Goal: Information Seeking & Learning: Learn about a topic

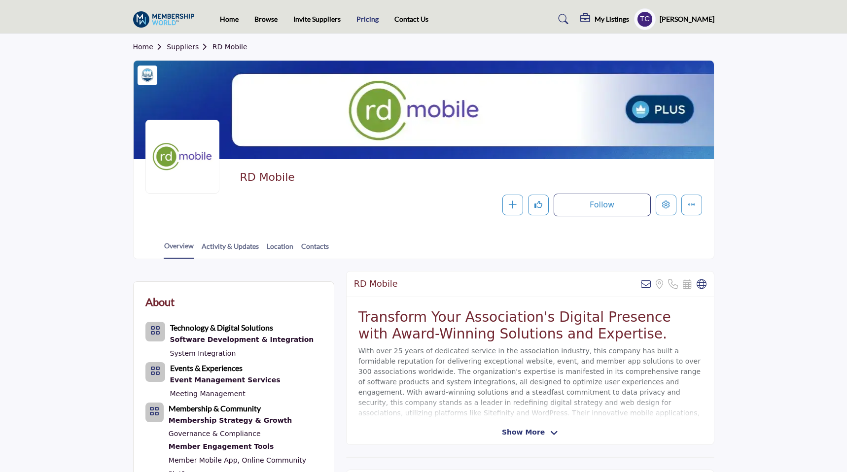
click at [370, 22] on link "Pricing" at bounding box center [367, 19] width 22 height 8
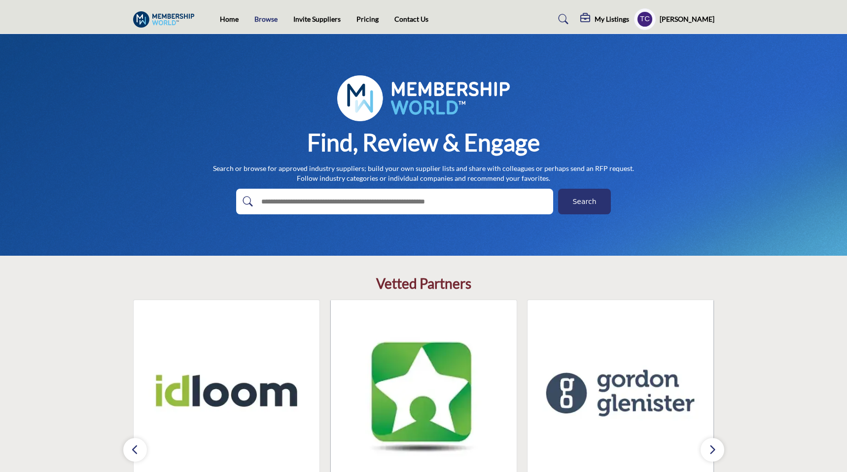
click at [265, 17] on link "Browse" at bounding box center [265, 19] width 23 height 8
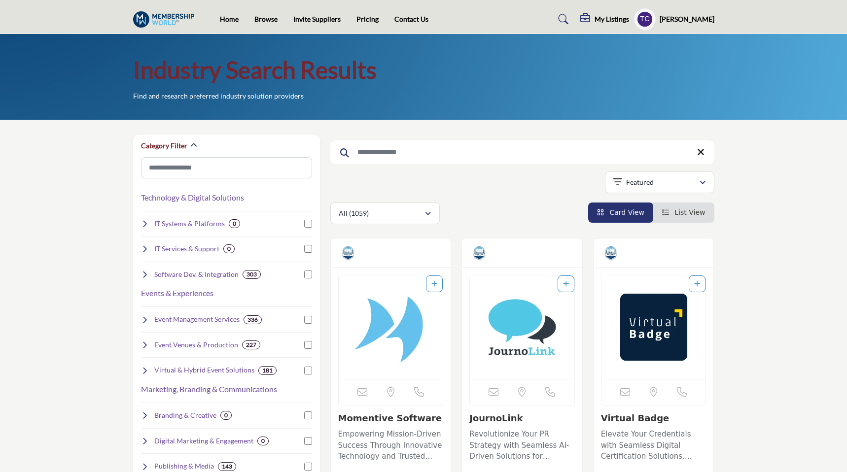
click at [322, 72] on h1 "Industry Search Results" at bounding box center [254, 70] width 243 height 31
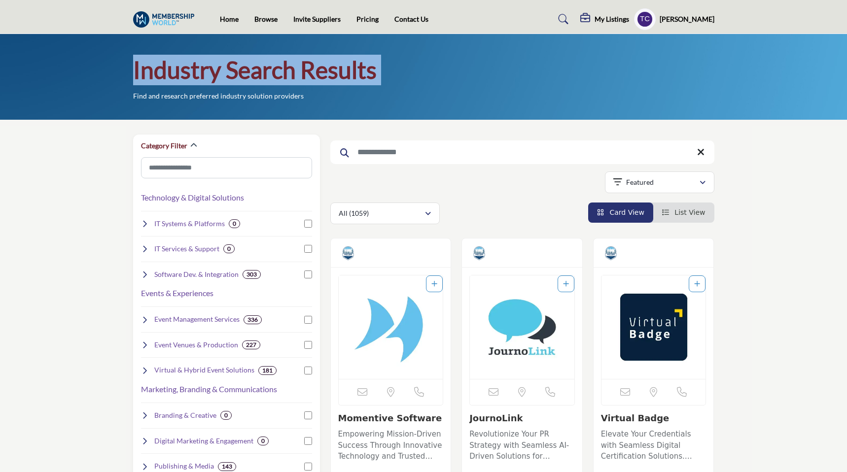
click at [322, 72] on h1 "Industry Search Results" at bounding box center [254, 70] width 243 height 31
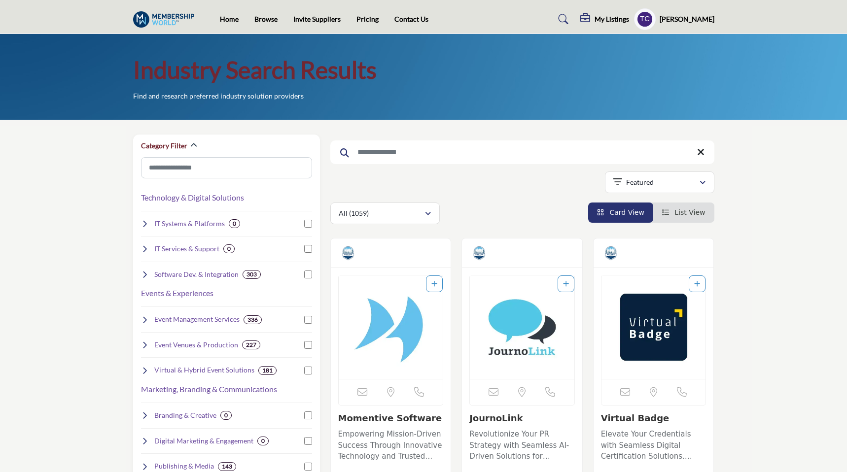
click at [347, 74] on h1 "Industry Search Results" at bounding box center [254, 70] width 243 height 31
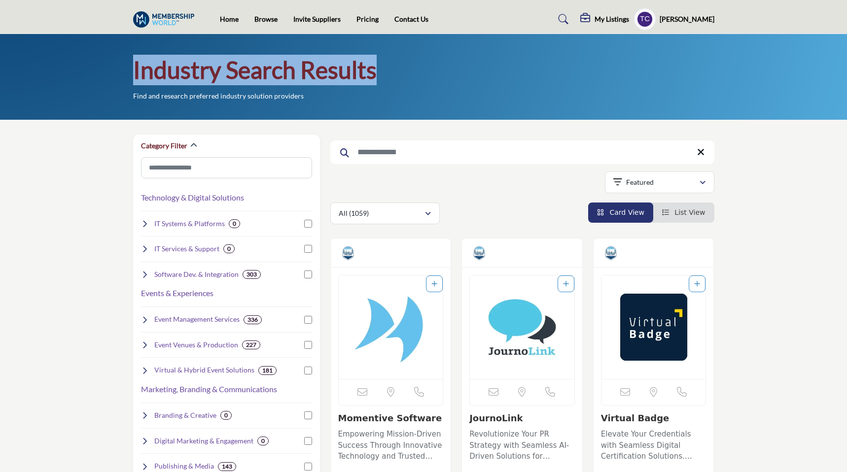
drag, startPoint x: 375, startPoint y: 72, endPoint x: 133, endPoint y: 80, distance: 242.6
click at [133, 80] on h1 "Industry Search Results" at bounding box center [254, 70] width 243 height 31
click at [542, 93] on div "Industry Search Results Find and research preferred industry solution providers" at bounding box center [423, 78] width 581 height 46
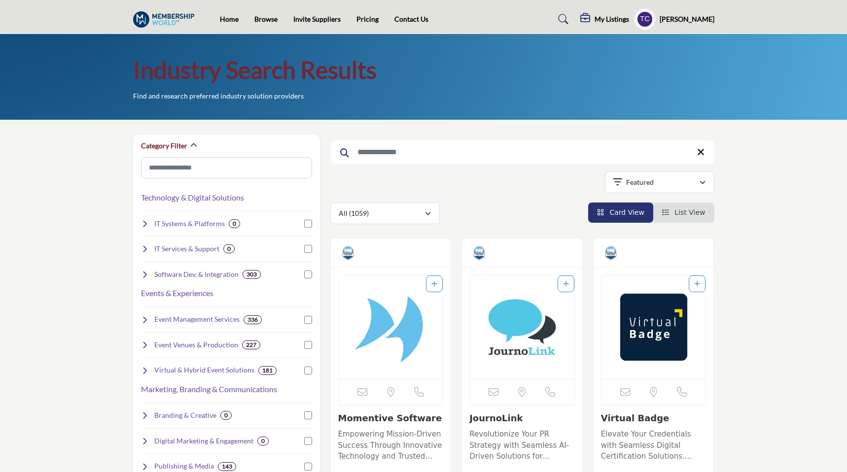
click at [693, 212] on span "List View" at bounding box center [689, 212] width 31 height 8
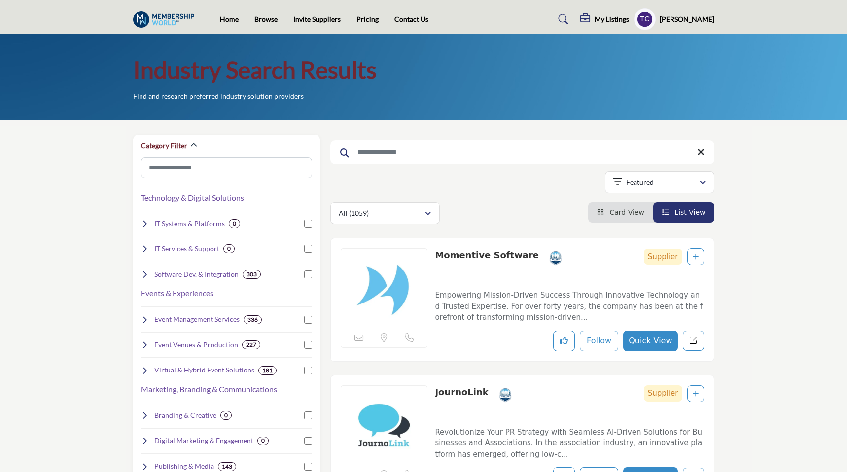
click at [633, 212] on span "Card View" at bounding box center [626, 212] width 34 height 8
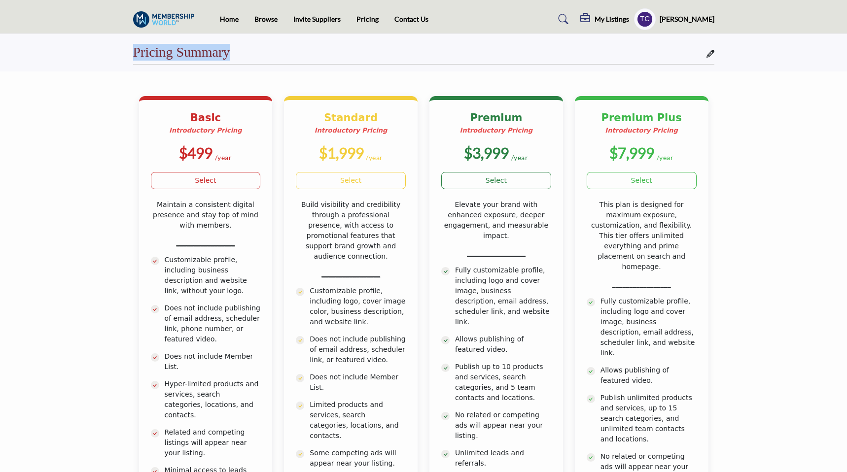
drag, startPoint x: 135, startPoint y: 50, endPoint x: 272, endPoint y: 52, distance: 138.0
click at [272, 52] on div "Pricing Summary" at bounding box center [423, 54] width 581 height 21
